Goal: Task Accomplishment & Management: Manage account settings

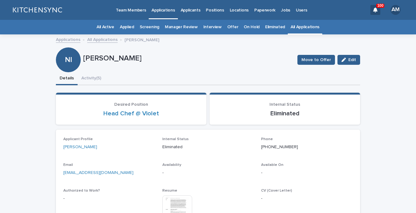
click at [293, 26] on link "All Applications" at bounding box center [305, 27] width 29 height 15
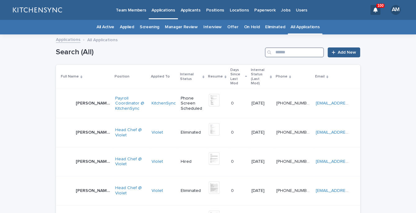
click at [293, 53] on input "Search" at bounding box center [294, 52] width 59 height 10
type input "******"
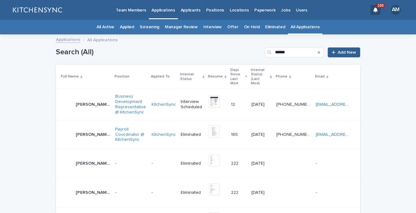
click at [83, 101] on div "[PERSON_NAME] [PERSON_NAME]" at bounding box center [85, 104] width 49 height 12
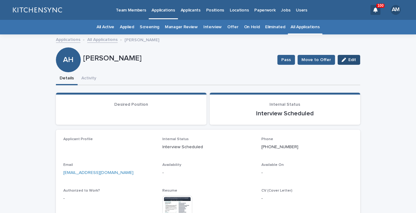
click at [355, 59] on span "Edit" at bounding box center [352, 60] width 8 height 4
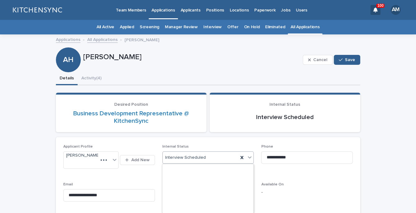
click at [211, 155] on div "Interview Scheduled" at bounding box center [201, 158] width 76 height 10
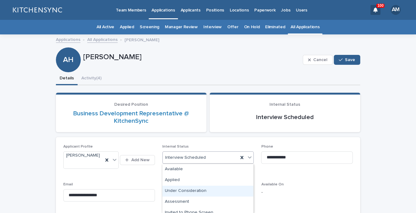
click at [212, 191] on div "Under Consideration" at bounding box center [207, 191] width 91 height 11
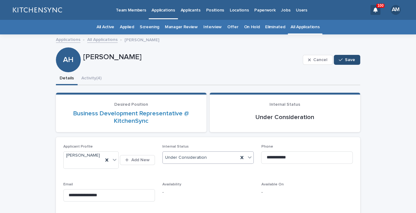
click at [344, 62] on button "Save" at bounding box center [347, 60] width 26 height 10
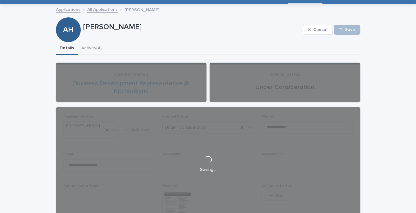
scroll to position [36, 0]
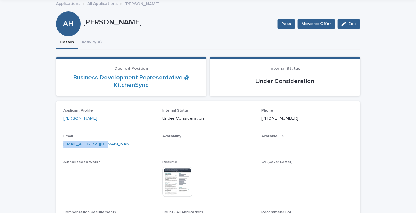
drag, startPoint x: 118, startPoint y: 144, endPoint x: 52, endPoint y: 144, distance: 66.1
click at [63, 144] on div "[EMAIL_ADDRESS][DOMAIN_NAME]" at bounding box center [109, 144] width 92 height 8
copy link "[EMAIL_ADDRESS][DOMAIN_NAME]"
